Goal: Task Accomplishment & Management: Manage account settings

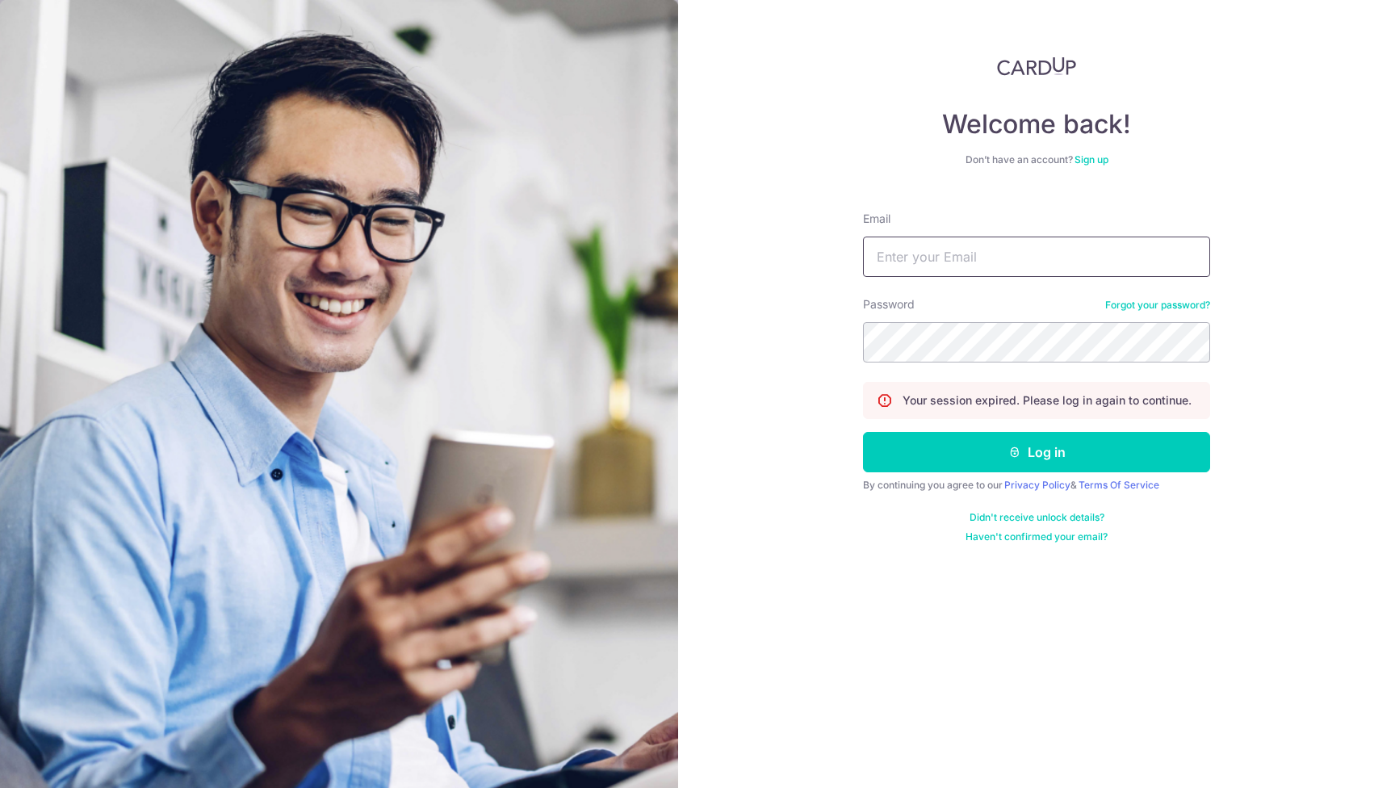
type input "[EMAIL_ADDRESS][DOMAIN_NAME]"
click at [1037, 452] on button "Log in" at bounding box center [1036, 452] width 347 height 40
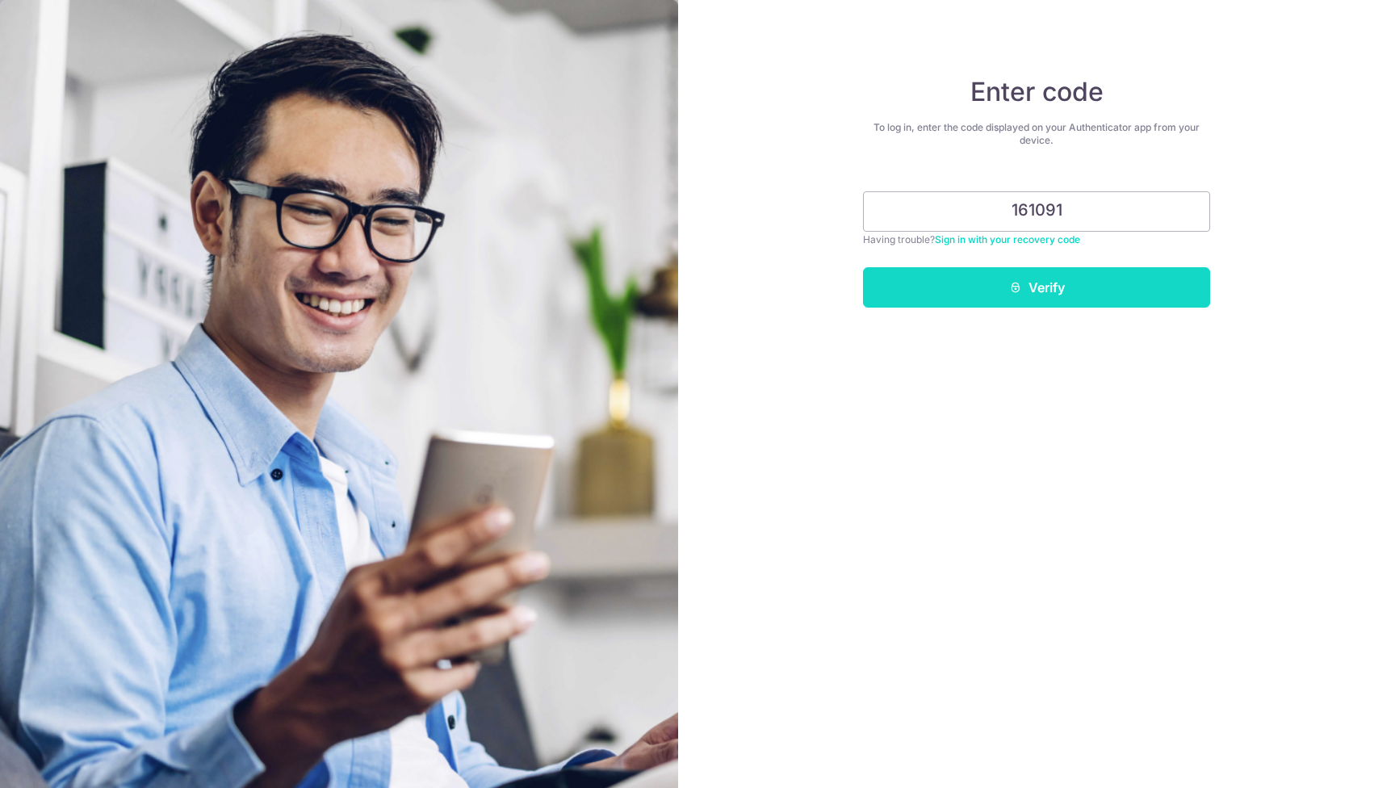
type input "161091"
click at [1035, 286] on button "Verify" at bounding box center [1036, 287] width 347 height 40
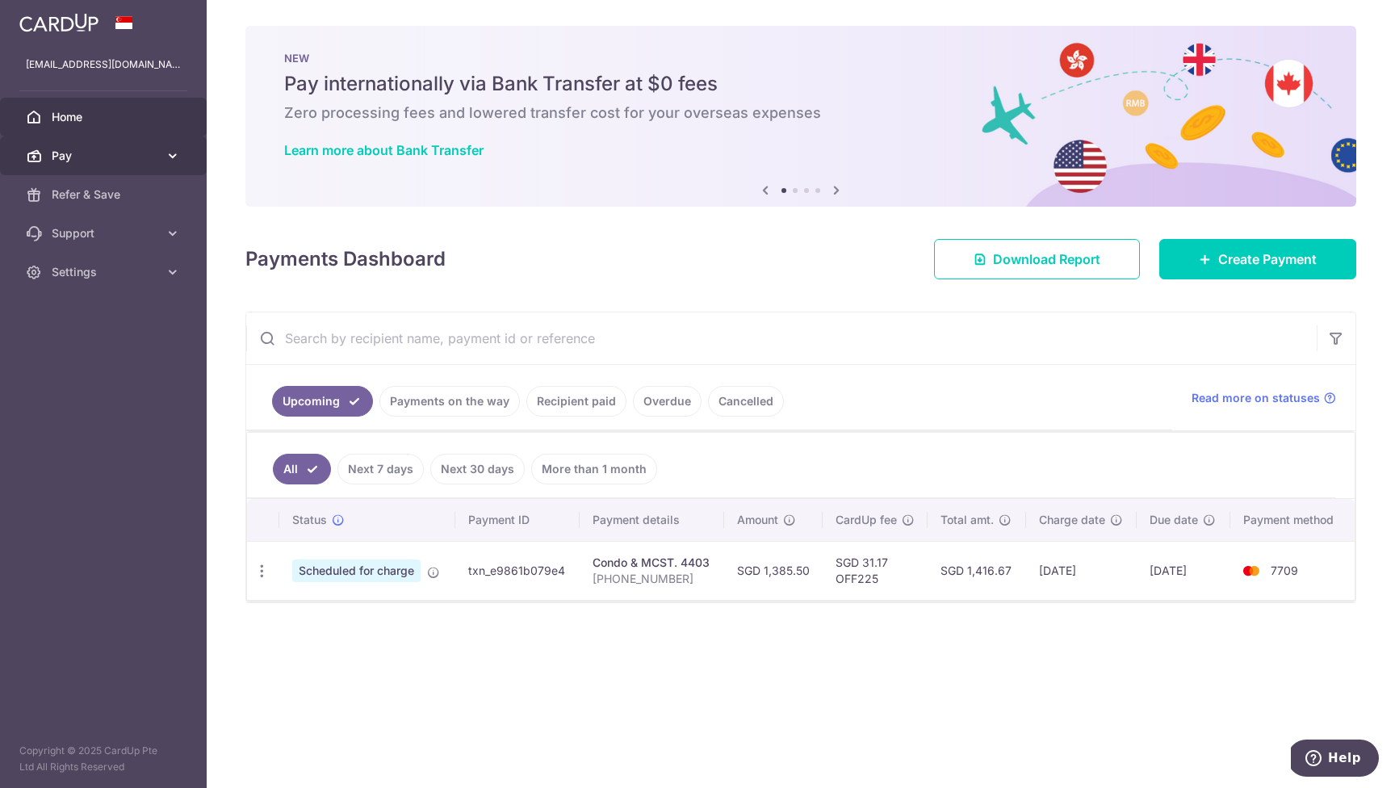
click at [91, 150] on span "Pay" at bounding box center [105, 156] width 107 height 16
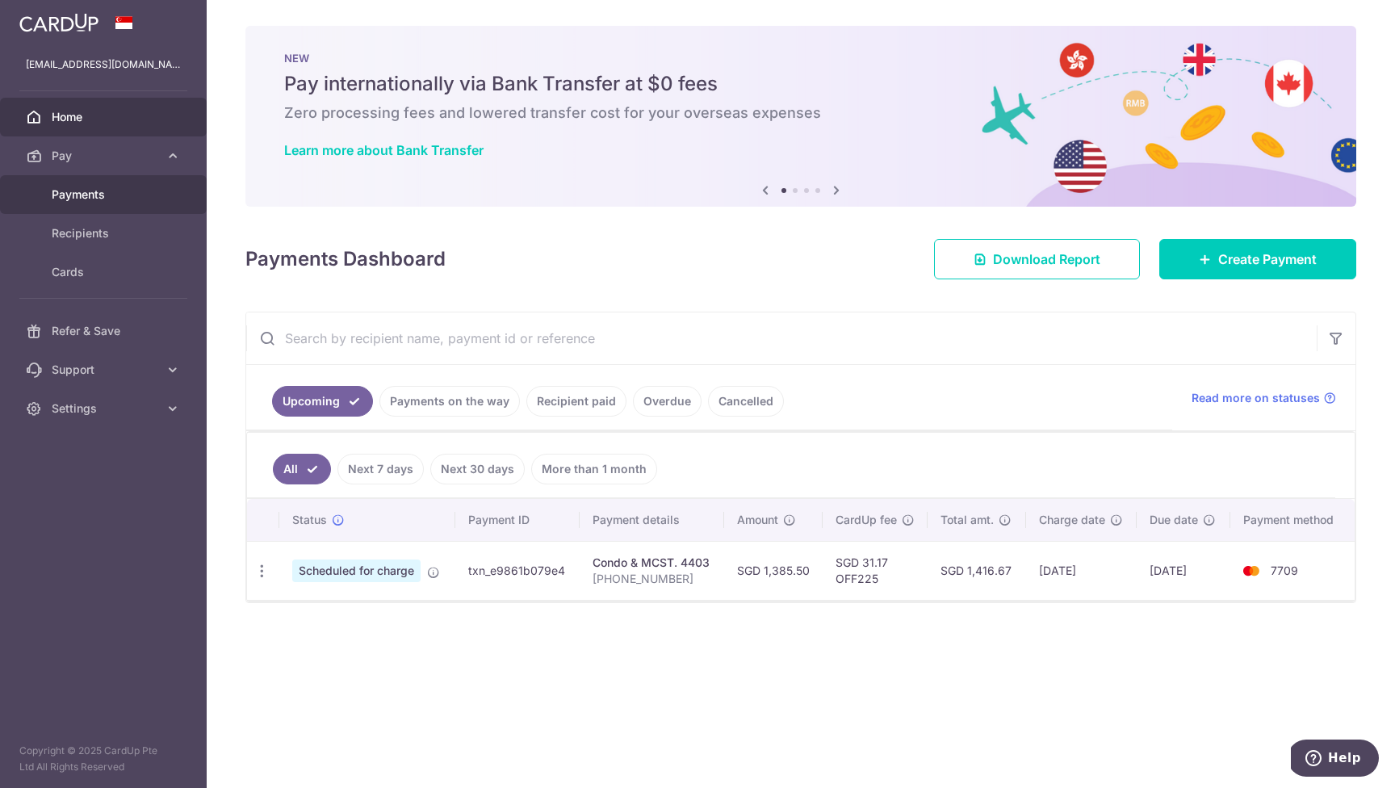
click at [87, 187] on span "Payments" at bounding box center [105, 194] width 107 height 16
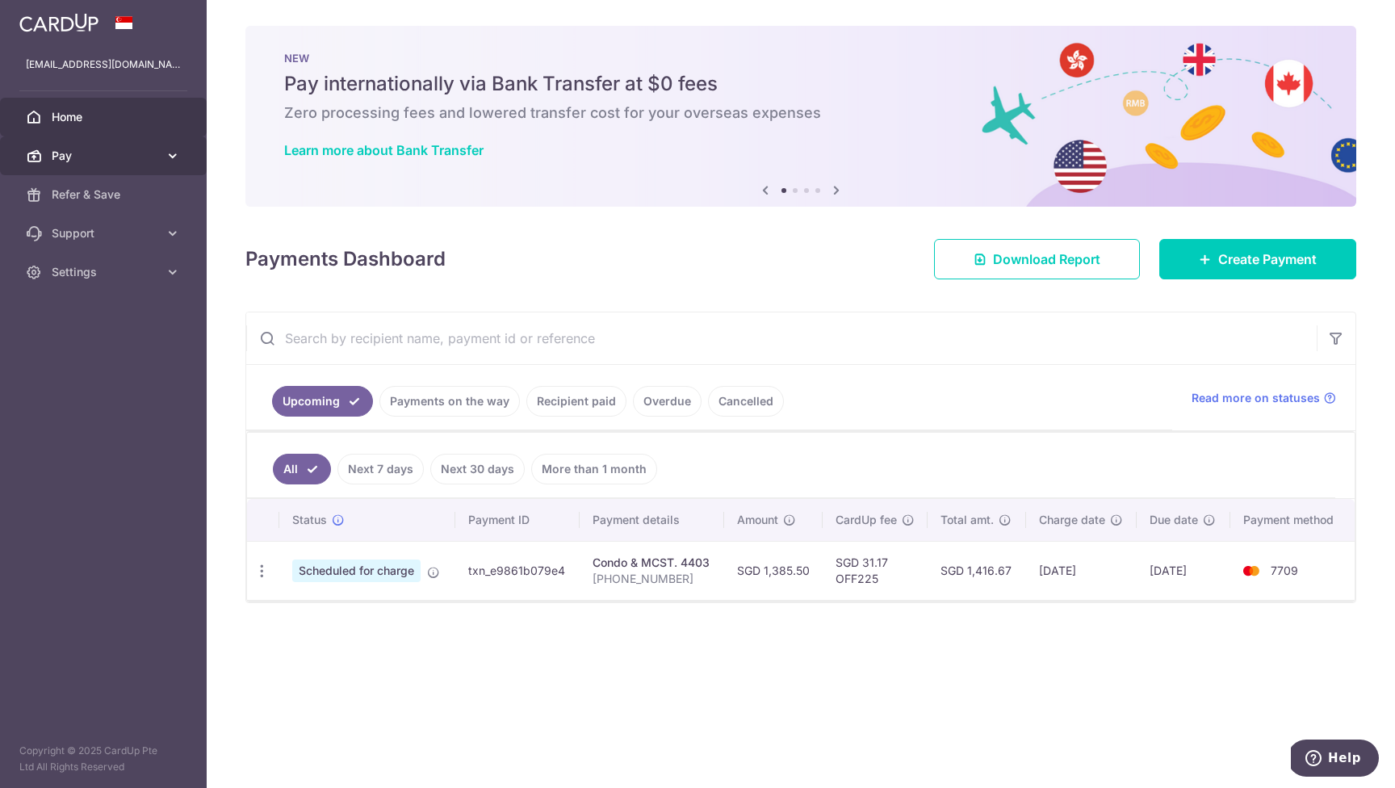
click at [76, 160] on span "Pay" at bounding box center [105, 156] width 107 height 16
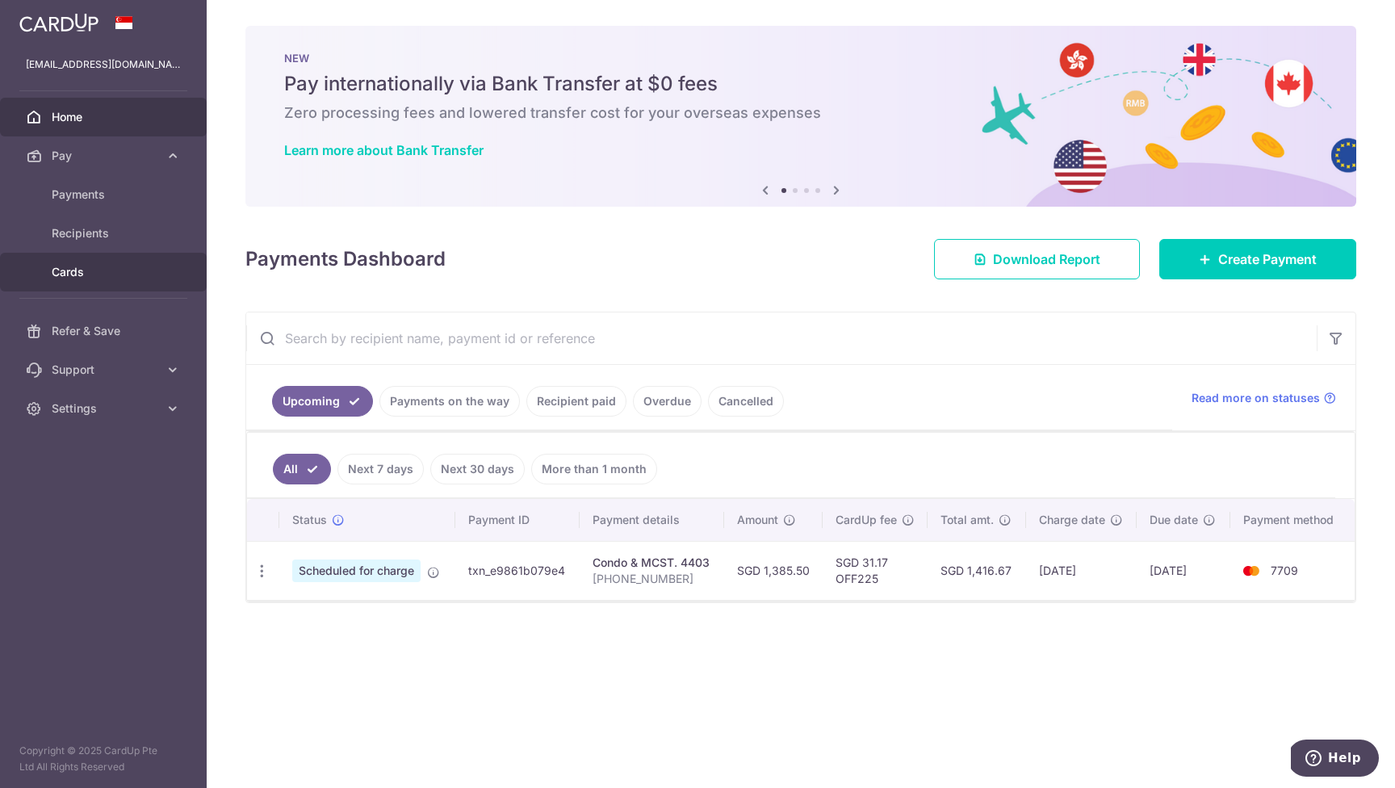
click at [74, 276] on span "Cards" at bounding box center [105, 272] width 107 height 16
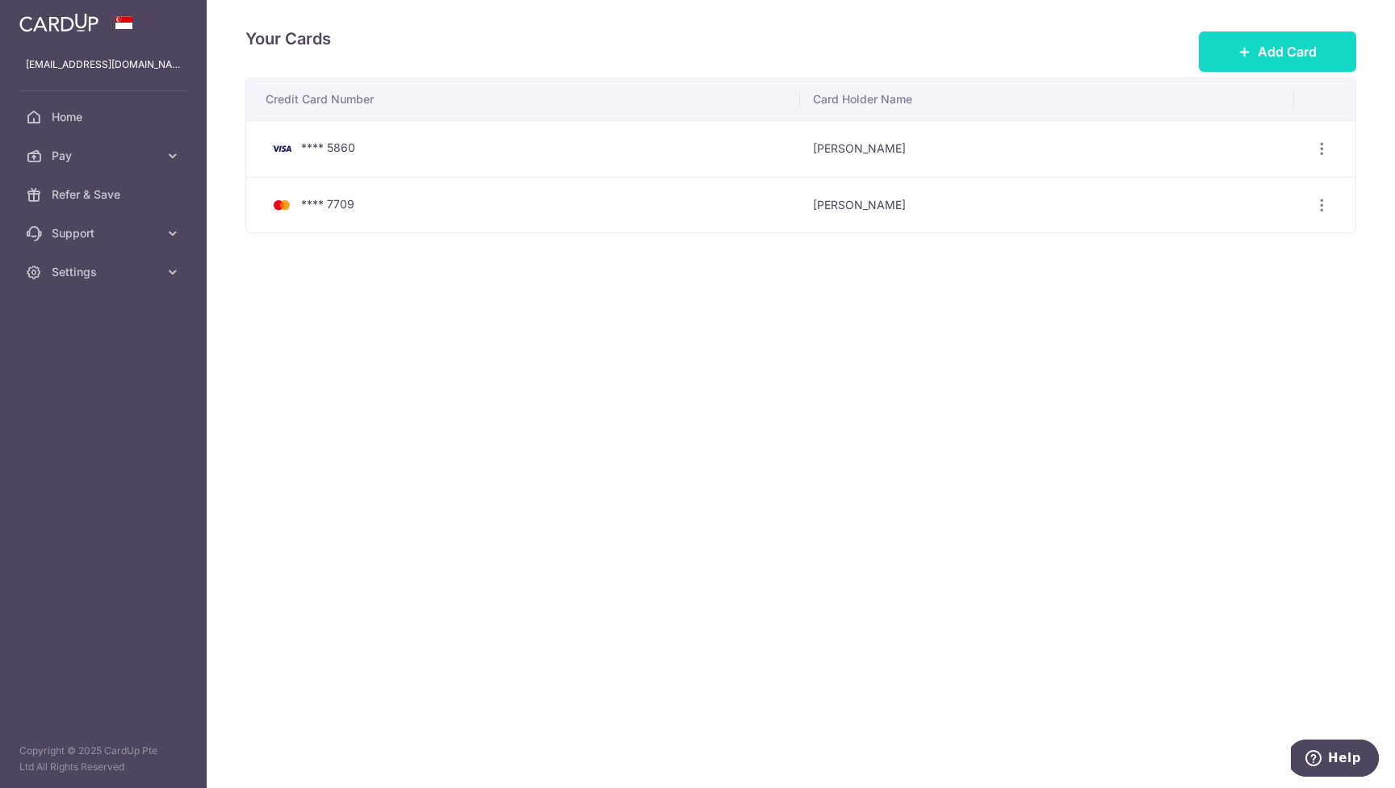
click at [1265, 46] on span "Add Card" at bounding box center [1287, 51] width 59 height 19
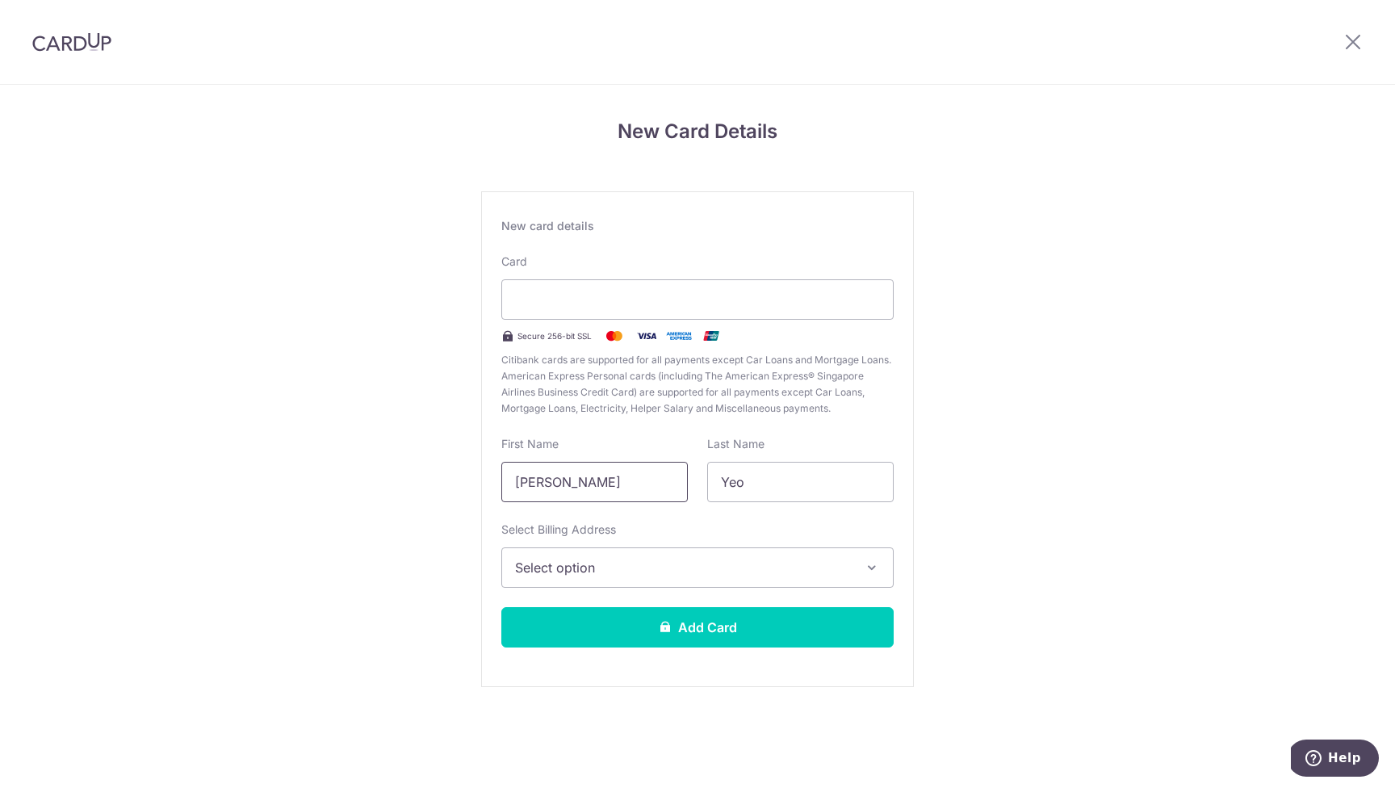
drag, startPoint x: 593, startPoint y: 482, endPoint x: 438, endPoint y: 474, distance: 155.2
click at [438, 474] on div "New Card Details New card details Card Secure 256-bit SSL Citibank cards are su…" at bounding box center [697, 424] width 1395 height 678
type input "Peter TM"
click at [826, 562] on span "Select option" at bounding box center [683, 567] width 336 height 19
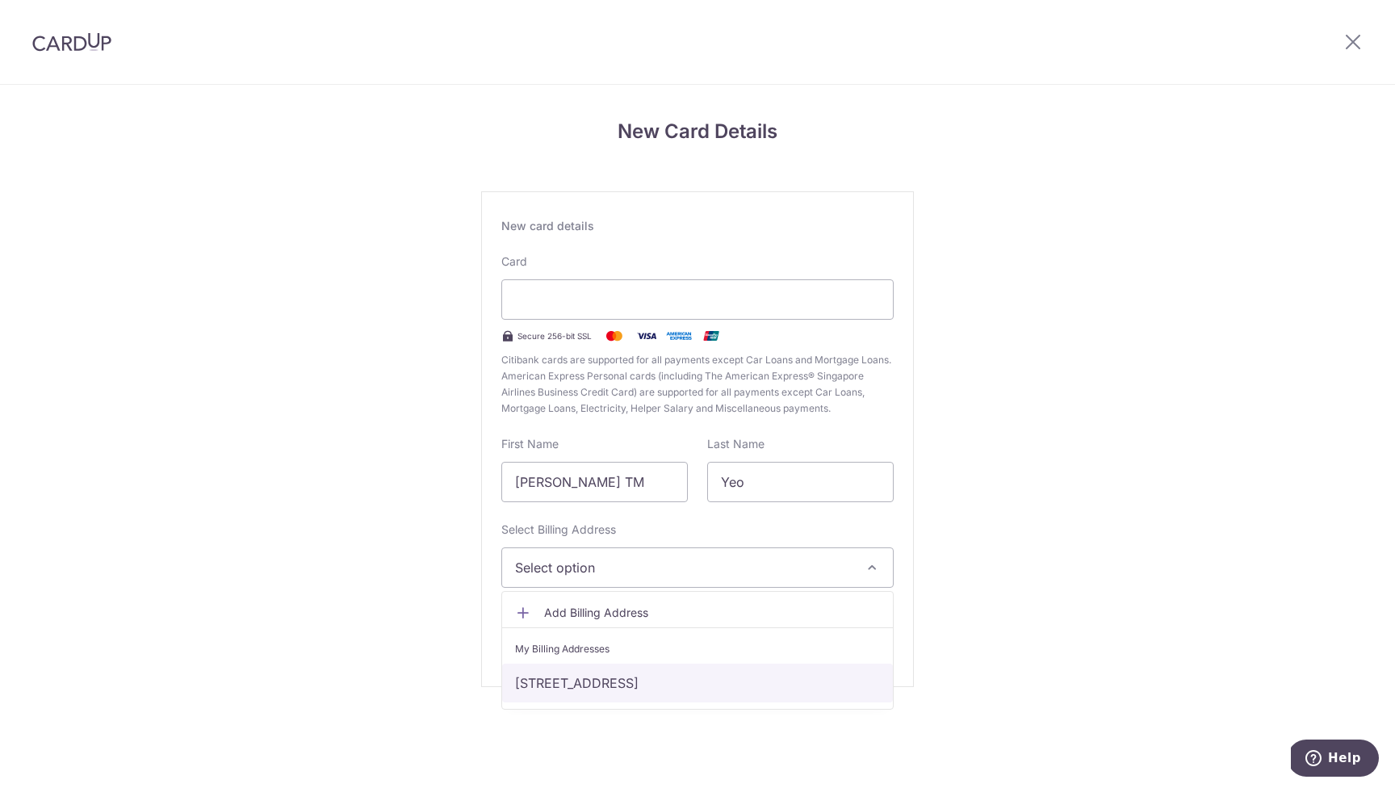
click at [732, 686] on link "31 WEST COAST PARK #10-24, Singapore, Singapore-127649" at bounding box center [697, 683] width 391 height 39
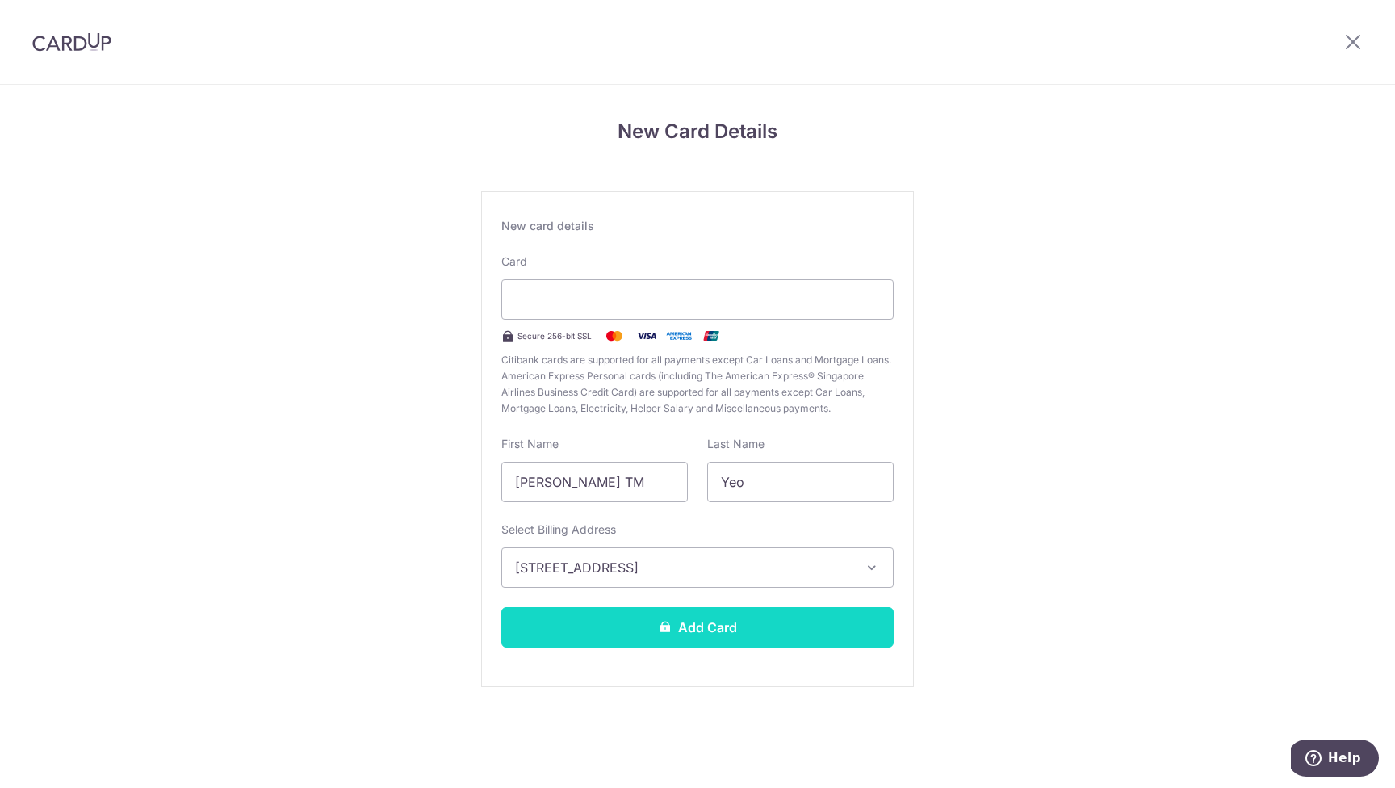
click at [743, 624] on button "Add Card" at bounding box center [697, 627] width 392 height 40
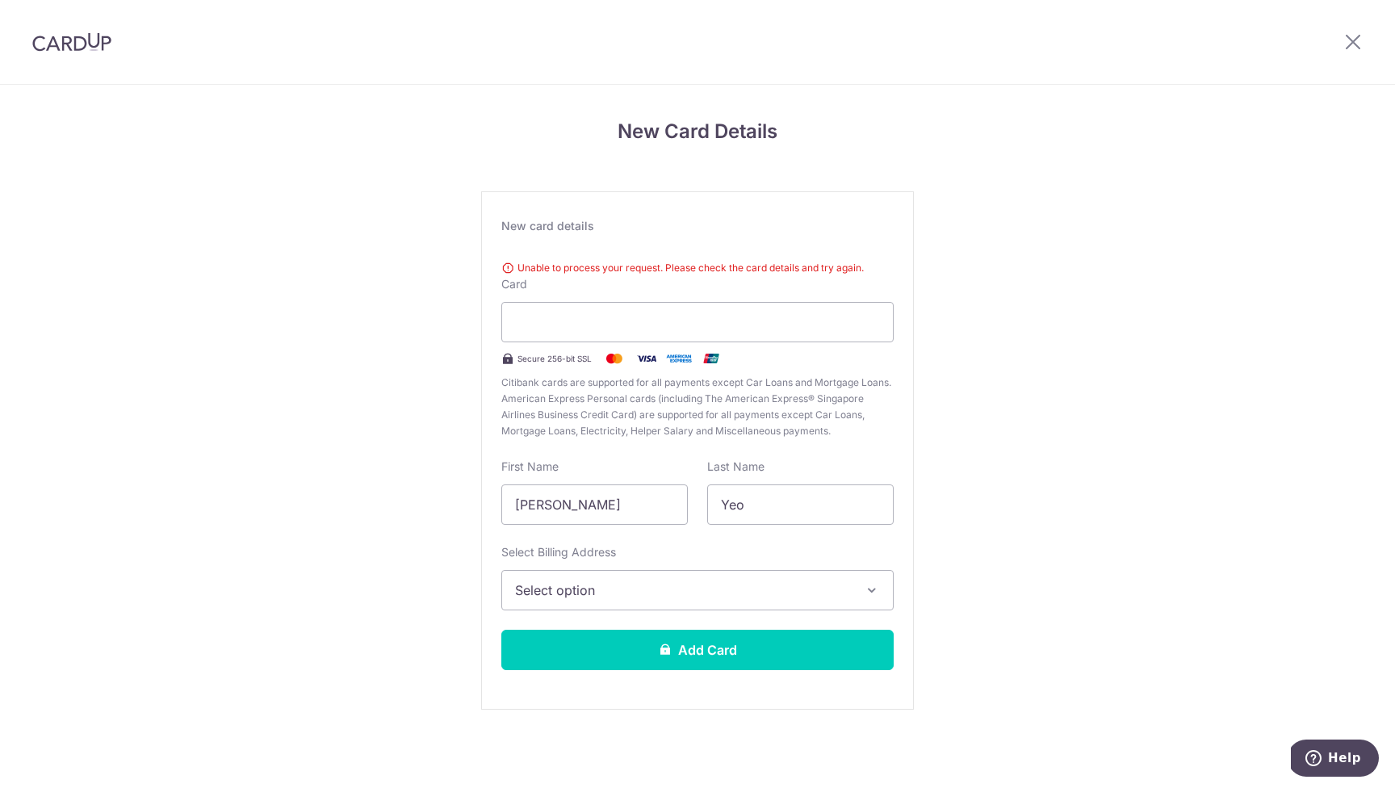
click at [1129, 363] on div "New Card Details New card details Unable to process your request. Please check …" at bounding box center [697, 435] width 1395 height 701
click at [1112, 524] on div "New Card Details New card details Your card number is incomplete. Unable to pro…" at bounding box center [697, 435] width 1395 height 701
click at [761, 597] on span "Select option" at bounding box center [683, 589] width 336 height 19
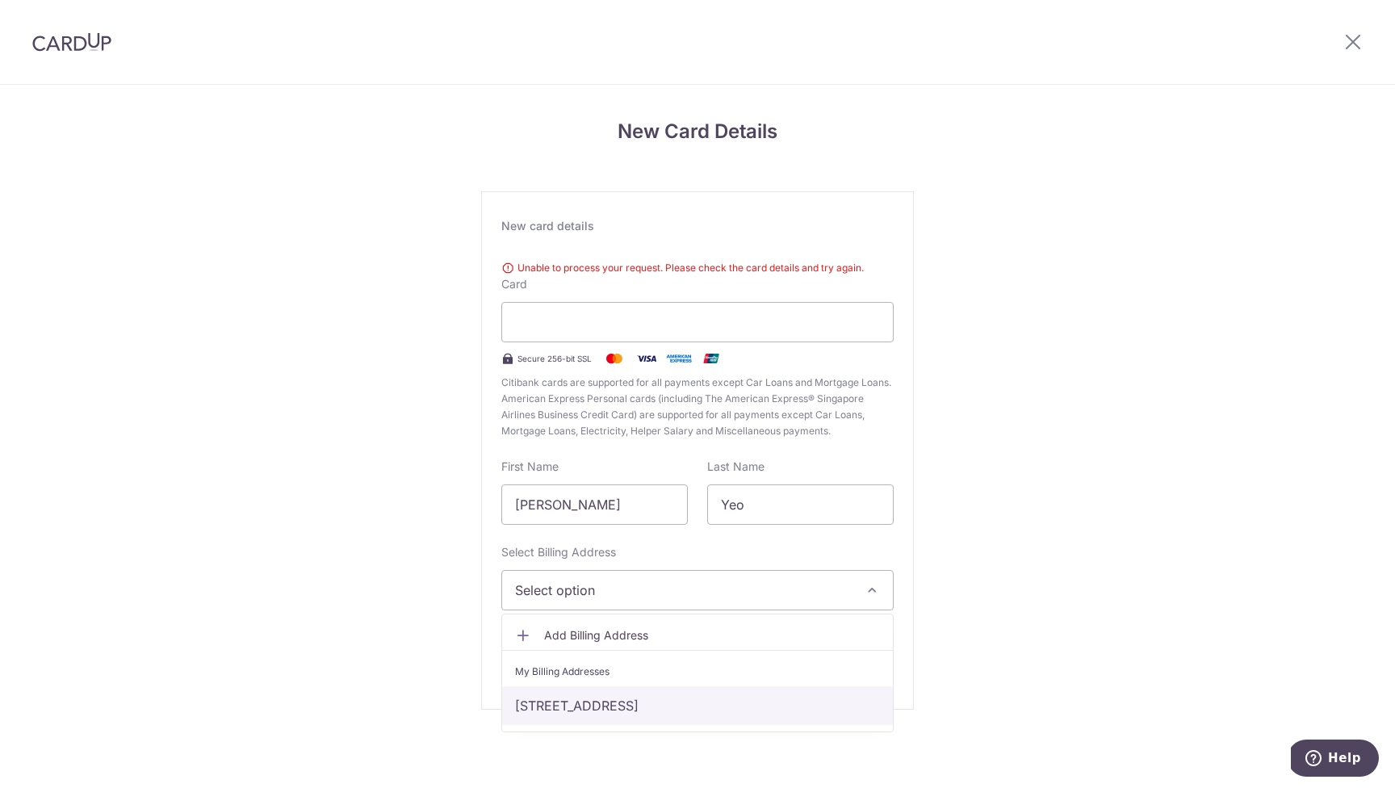
click at [654, 714] on link "[STREET_ADDRESS]" at bounding box center [697, 705] width 391 height 39
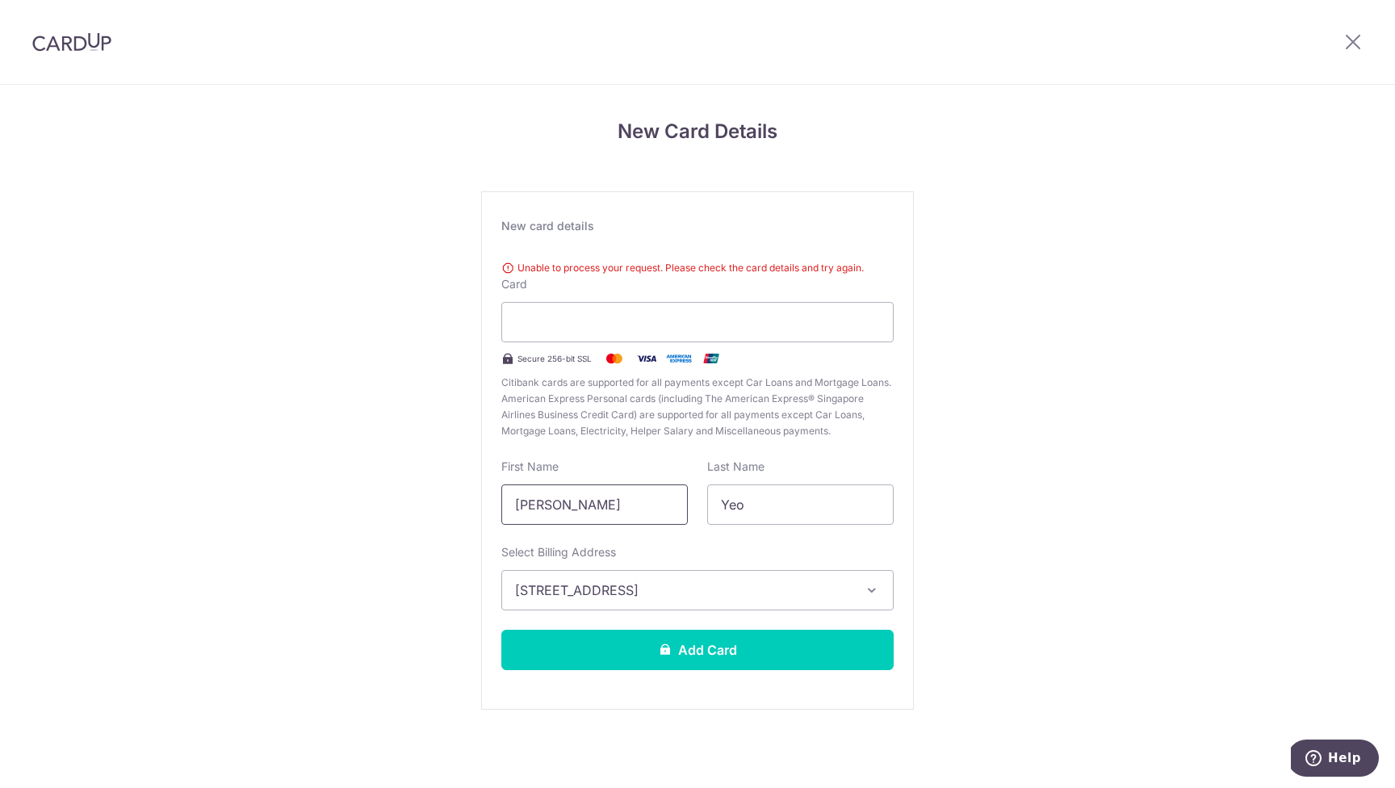
click at [600, 507] on input "[PERSON_NAME]" at bounding box center [594, 504] width 186 height 40
click at [599, 508] on input "[PERSON_NAME]" at bounding box center [594, 504] width 186 height 40
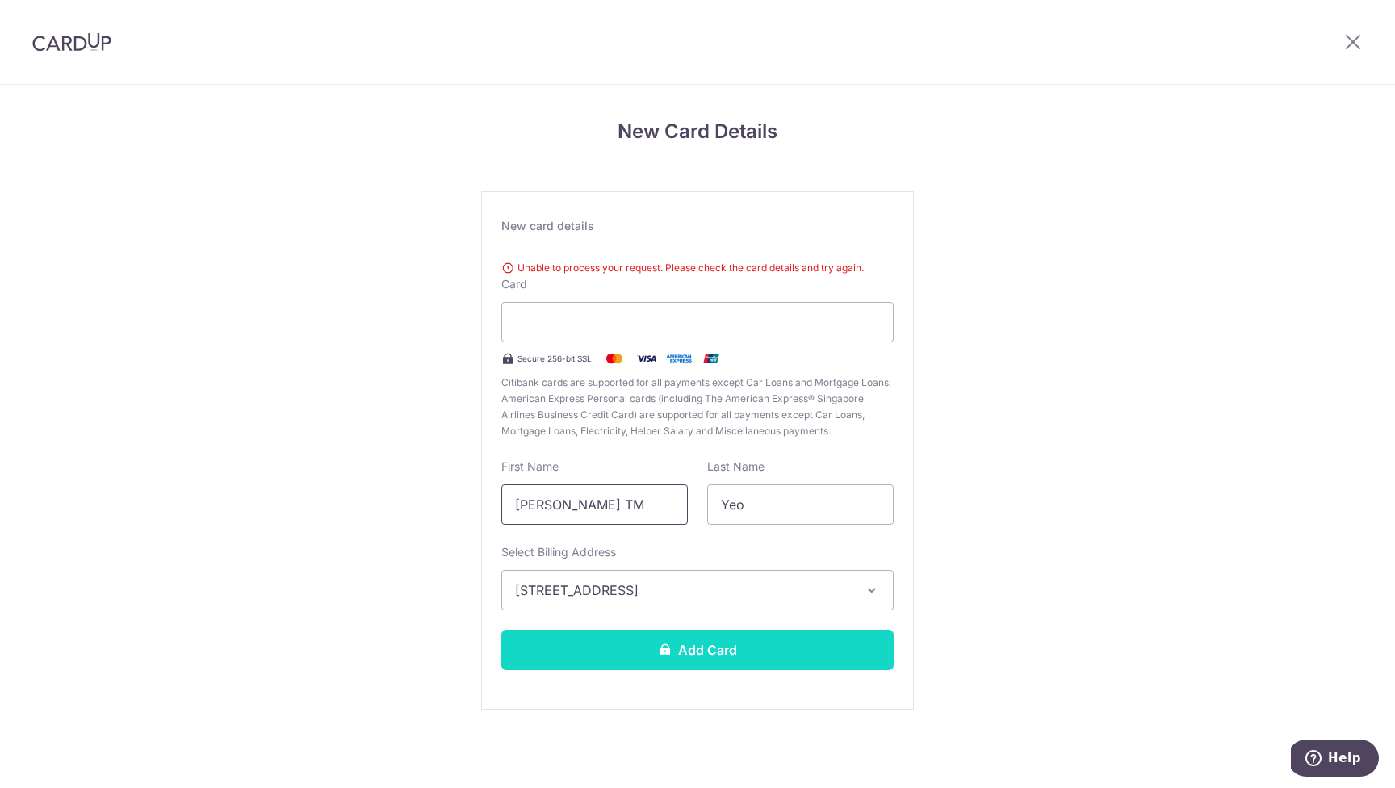
type input "[PERSON_NAME] TM"
click at [812, 643] on button "Add Card" at bounding box center [697, 650] width 392 height 40
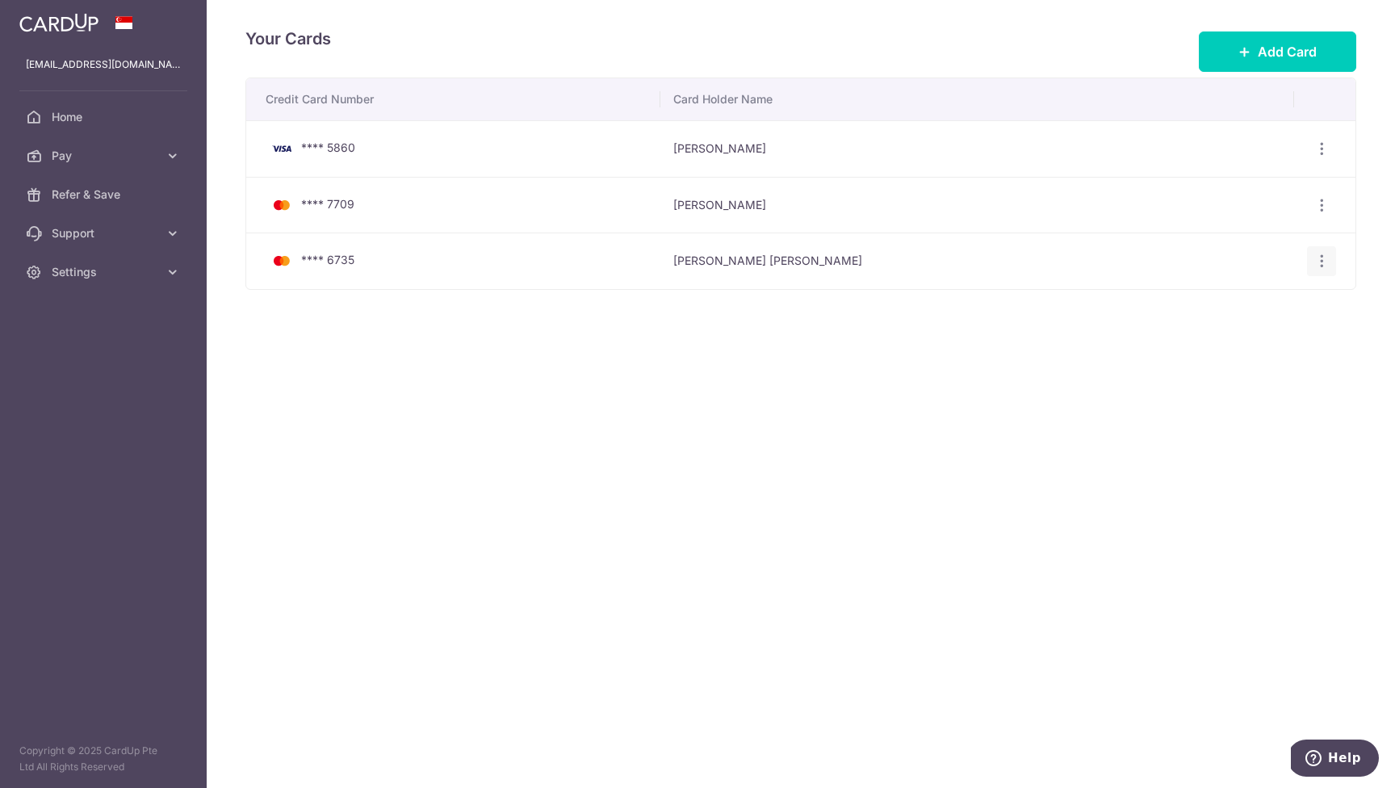
click at [1325, 259] on icon "button" at bounding box center [1321, 261] width 17 height 17
click at [1253, 309] on span "View/Edit" at bounding box center [1267, 305] width 110 height 19
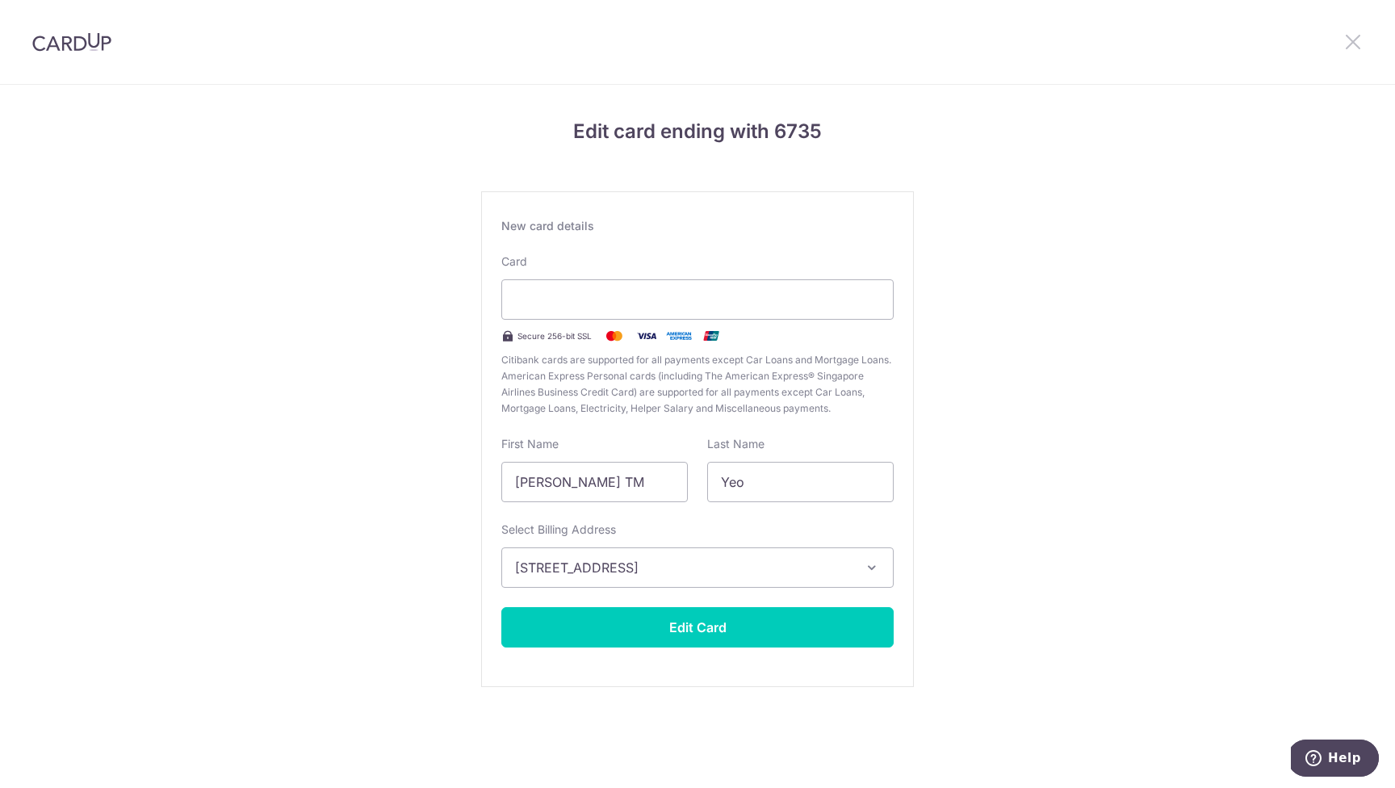
click at [1350, 44] on icon at bounding box center [1352, 41] width 19 height 20
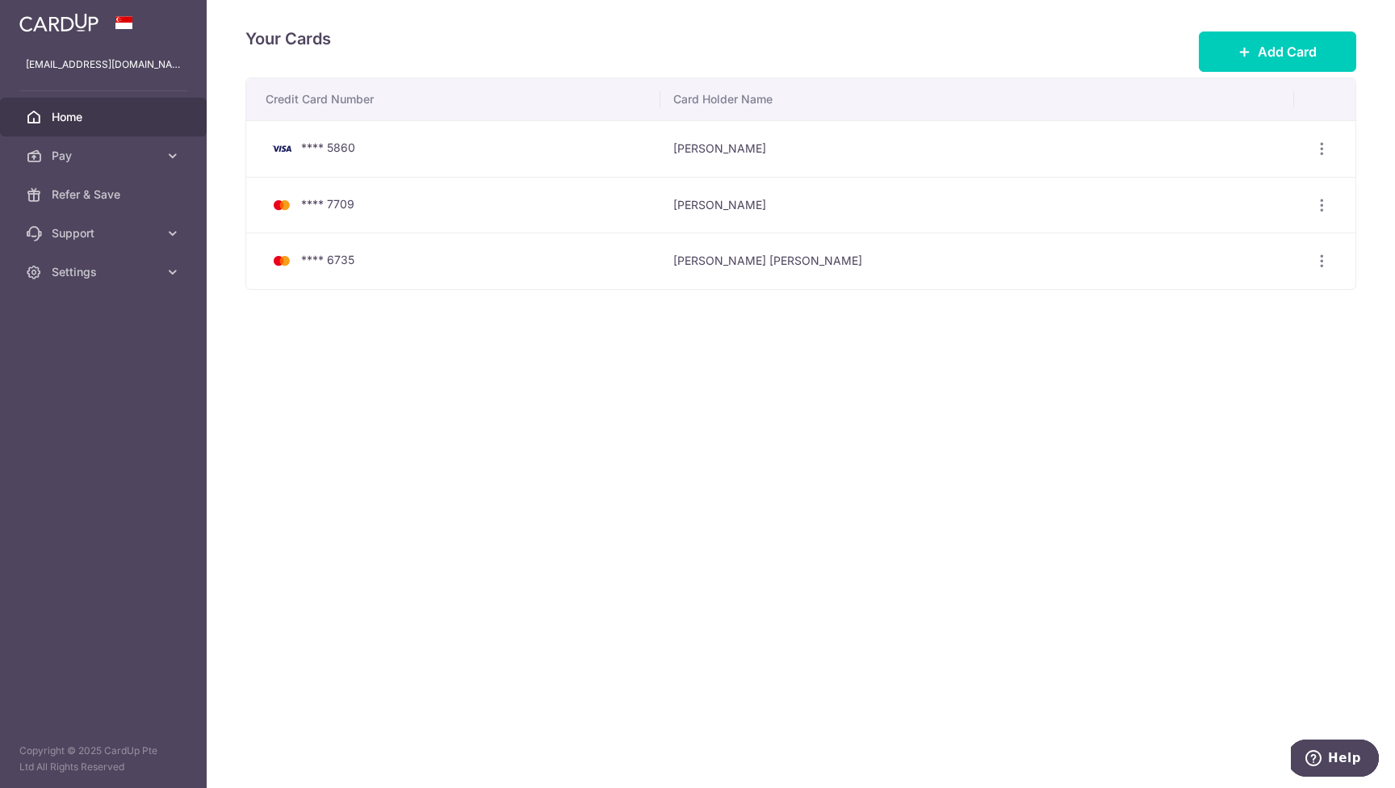
click at [66, 111] on span "Home" at bounding box center [105, 117] width 107 height 16
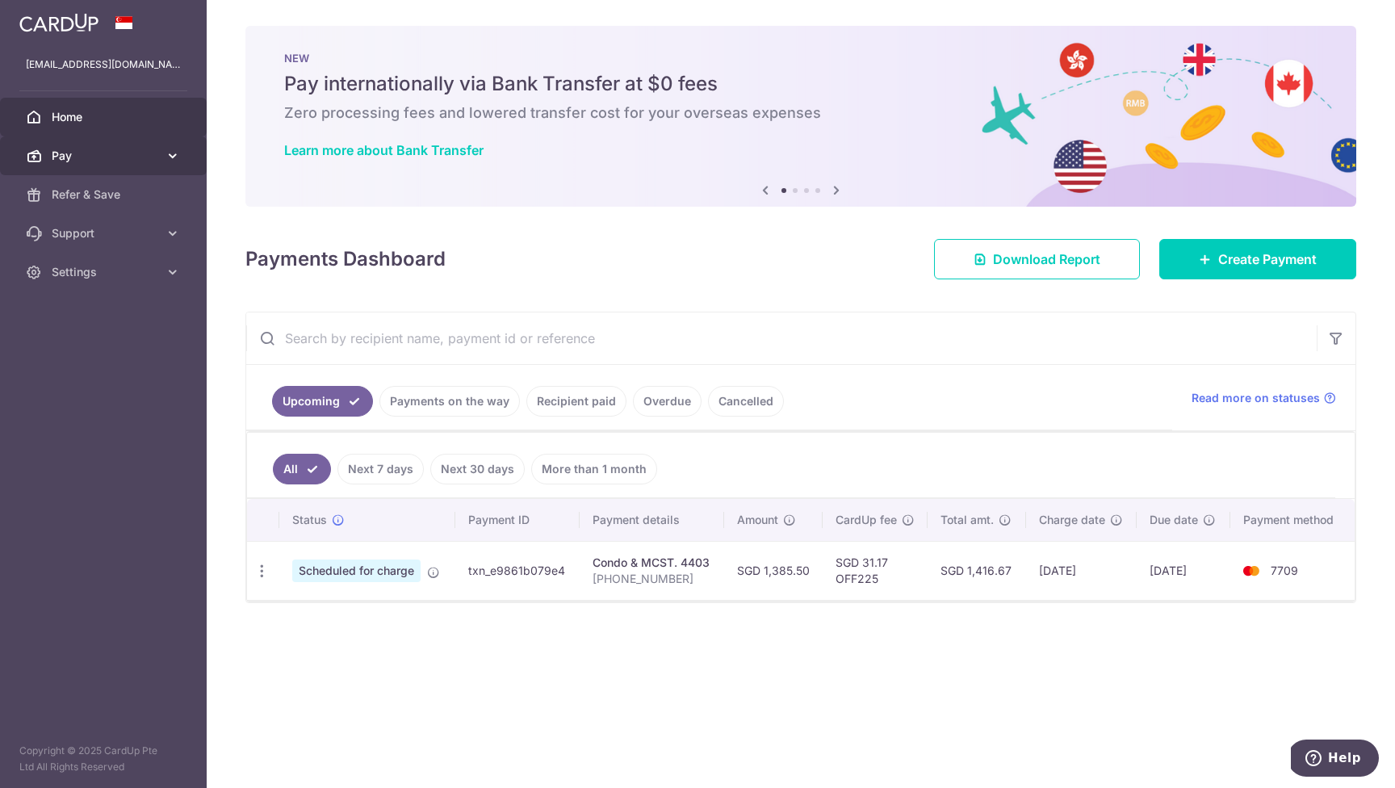
click at [61, 161] on span "Pay" at bounding box center [105, 156] width 107 height 16
